Goal: Task Accomplishment & Management: Use online tool/utility

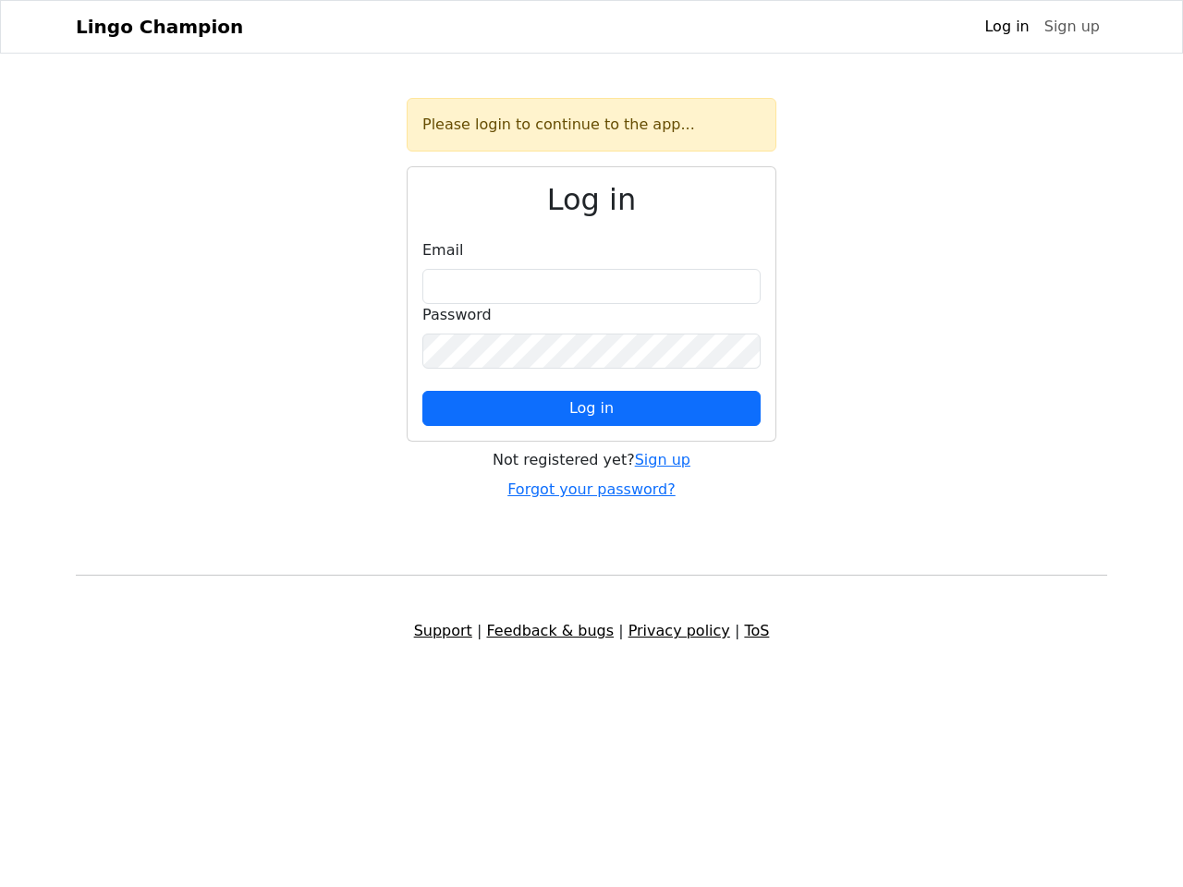
click at [592, 409] on span "Log in" at bounding box center [591, 408] width 44 height 18
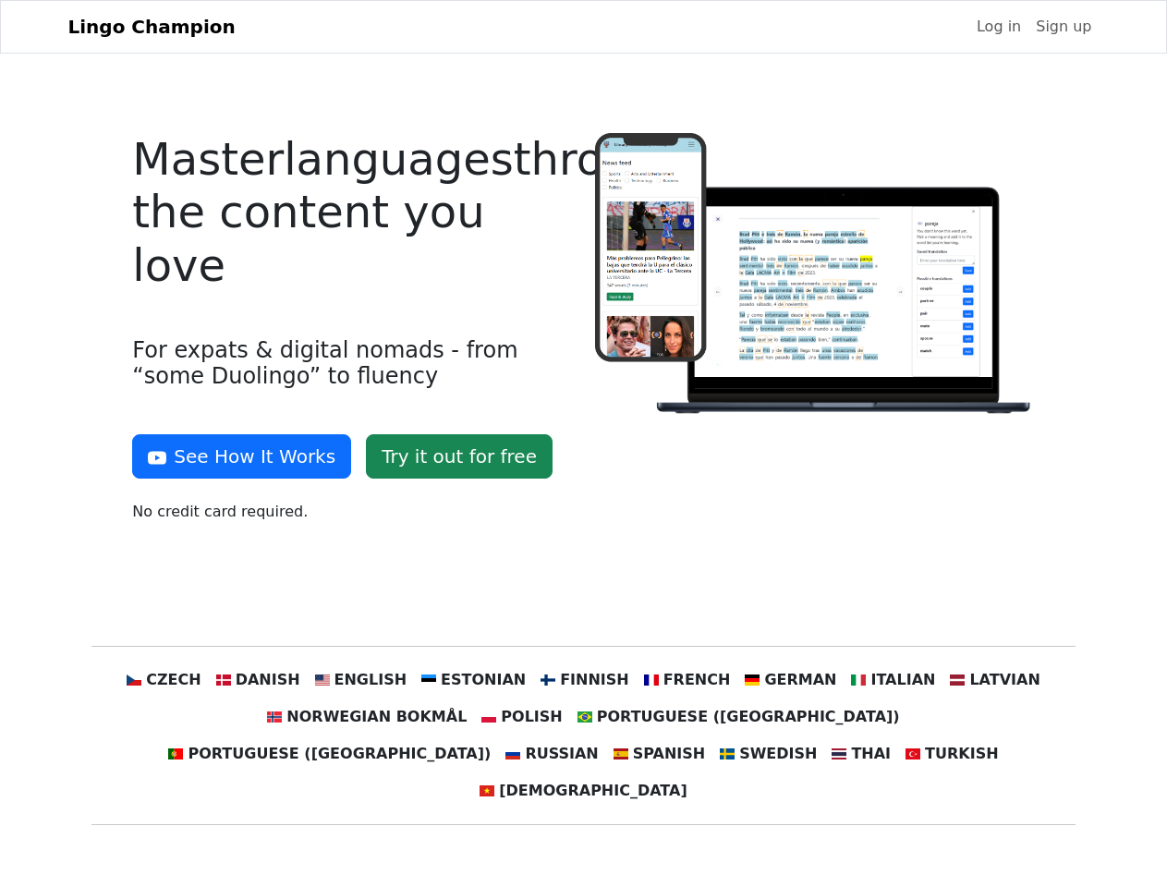
click at [584, 444] on div at bounding box center [815, 335] width 462 height 405
click at [235, 457] on button "See How It Works" at bounding box center [241, 456] width 219 height 44
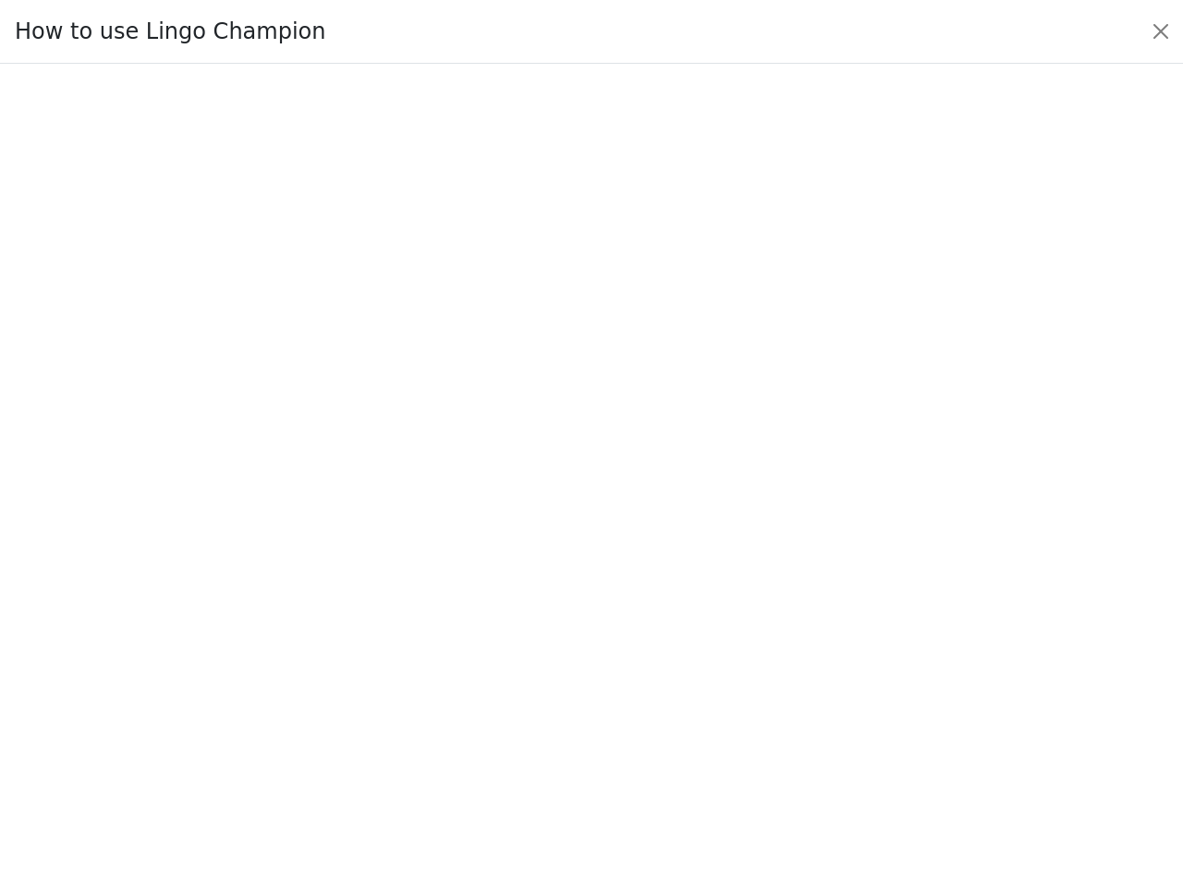
click at [199, 680] on div at bounding box center [591, 476] width 1096 height 649
click at [286, 680] on div at bounding box center [591, 476] width 1096 height 649
click at [379, 680] on div at bounding box center [591, 476] width 1096 height 649
click at [481, 680] on div at bounding box center [591, 476] width 1096 height 649
click at [582, 680] on div at bounding box center [591, 476] width 1096 height 649
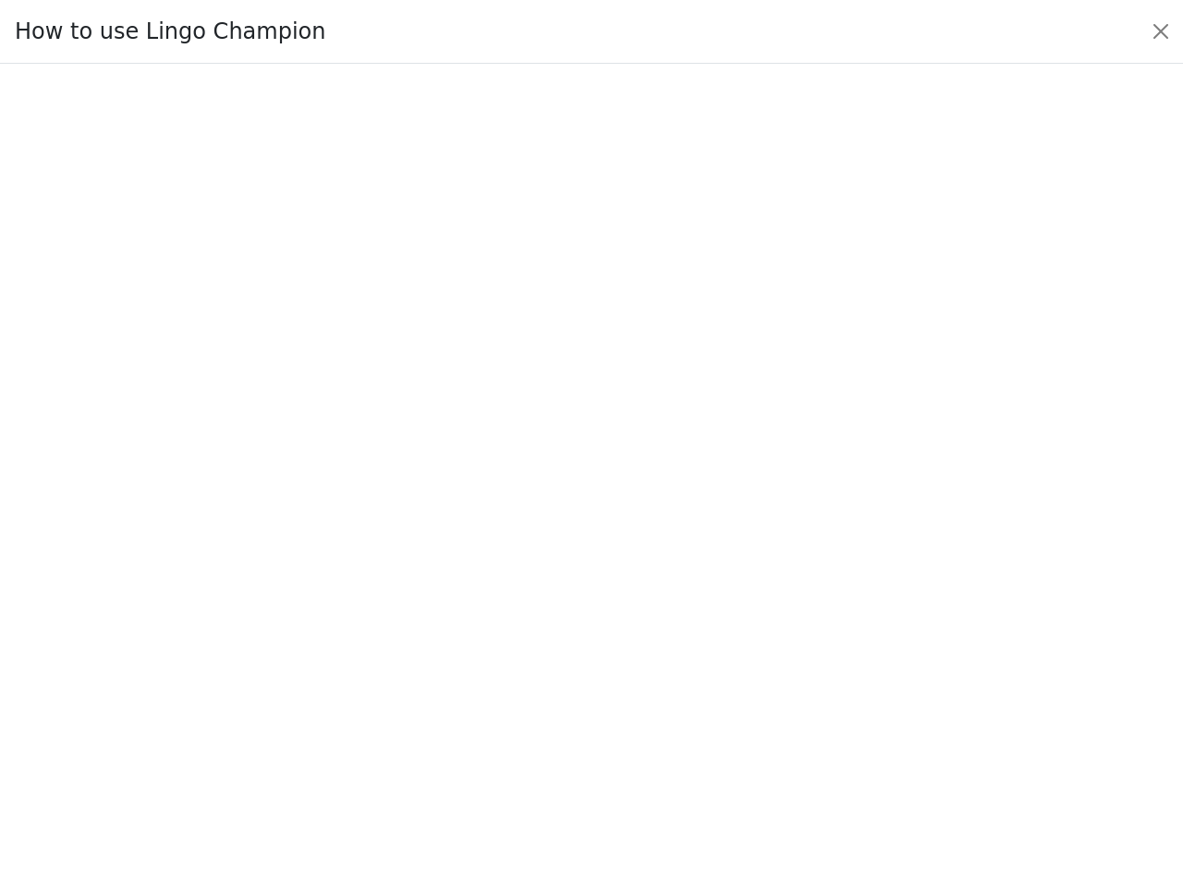
click at [675, 680] on div at bounding box center [591, 476] width 1096 height 649
click at [770, 680] on div at bounding box center [591, 476] width 1096 height 649
click at [865, 680] on div at bounding box center [591, 476] width 1096 height 649
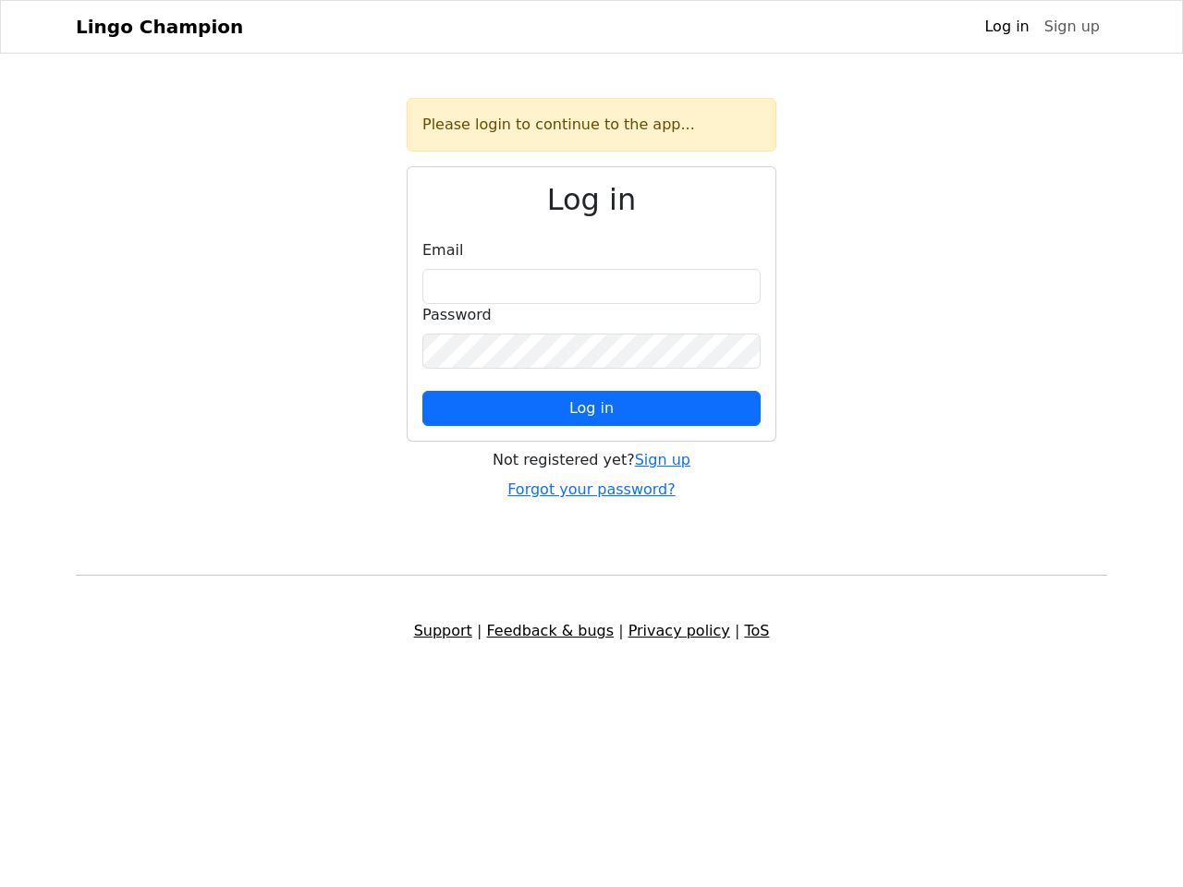
click at [592, 409] on span "Log in" at bounding box center [591, 408] width 44 height 18
